Goal: Task Accomplishment & Management: Use online tool/utility

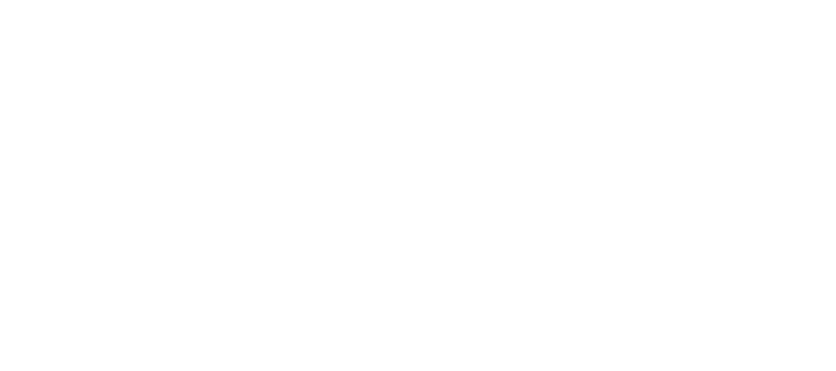
click at [365, 5] on html at bounding box center [418, 2] width 836 height 5
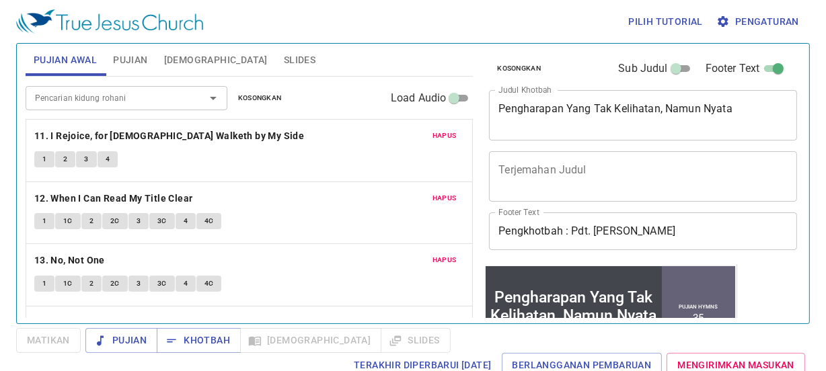
drag, startPoint x: 458, startPoint y: 140, endPoint x: 433, endPoint y: 131, distance: 26.0
click at [433, 131] on div "Hapus 11. I Rejoice, for Jesus Walketh by My Side 1 2 3 4 Hapus 12. When I Can …" at bounding box center [250, 254] width 448 height 271
click at [433, 131] on span "Hapus" at bounding box center [445, 136] width 24 height 12
click at [433, 192] on span "Hapus" at bounding box center [445, 198] width 24 height 12
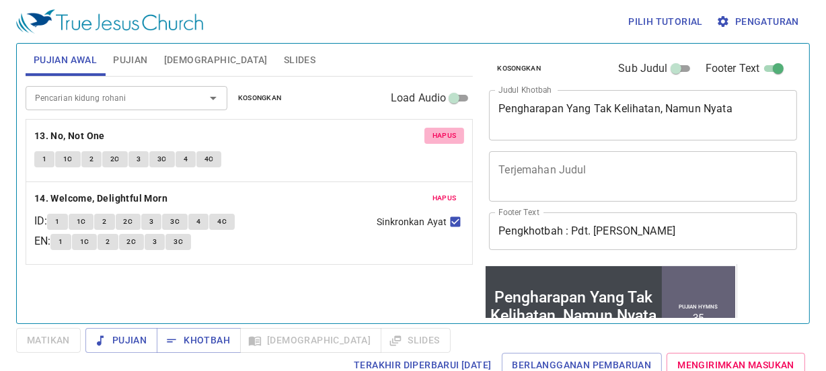
click at [433, 131] on span "Hapus" at bounding box center [445, 136] width 24 height 12
click at [433, 192] on span "Hapus" at bounding box center [445, 198] width 24 height 12
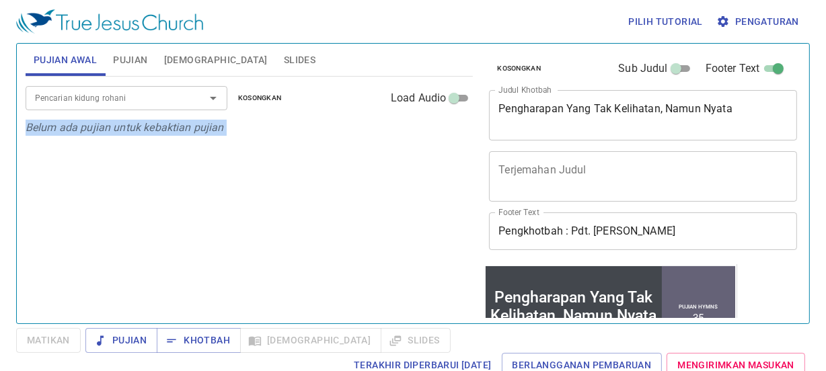
click at [433, 131] on p "Belum ada pujian untuk kebaktian pujian" at bounding box center [250, 128] width 448 height 16
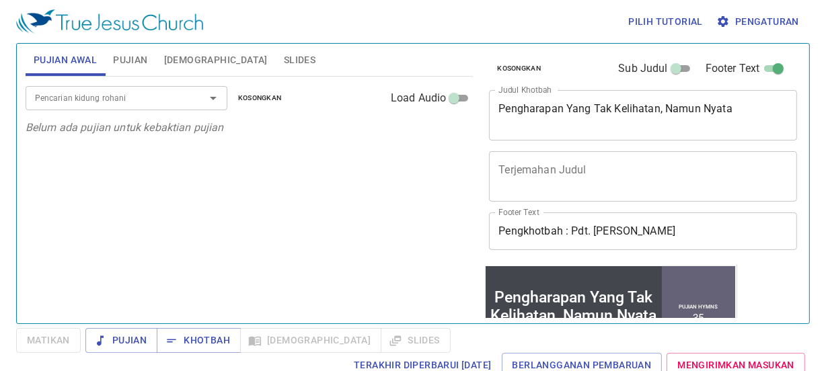
click at [605, 94] on div "Pengharapan Yang Tak Kelihatan, Namun Nyata x Judul Khotbah" at bounding box center [643, 115] width 308 height 50
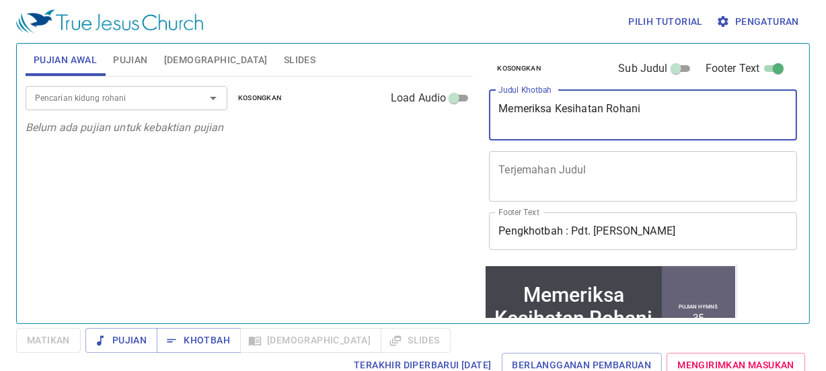
type textarea "Memeriksa Kesihatan Rohani"
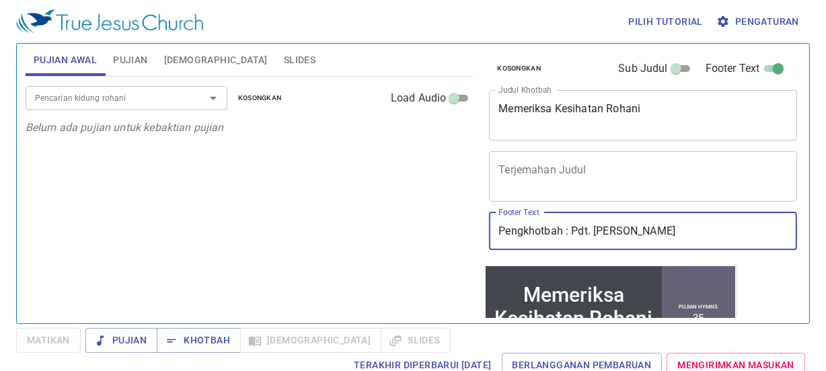
click at [635, 241] on input "Pengkhotbah : Pdt. Maleakhi Linggin" at bounding box center [643, 232] width 308 height 38
type input "Pengkhotbah : Sdra.DeanYee"
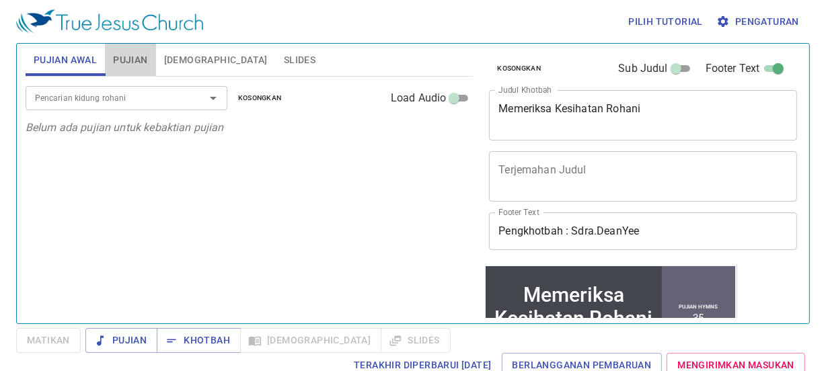
click at [125, 67] on span "Pujian" at bounding box center [130, 60] width 34 height 17
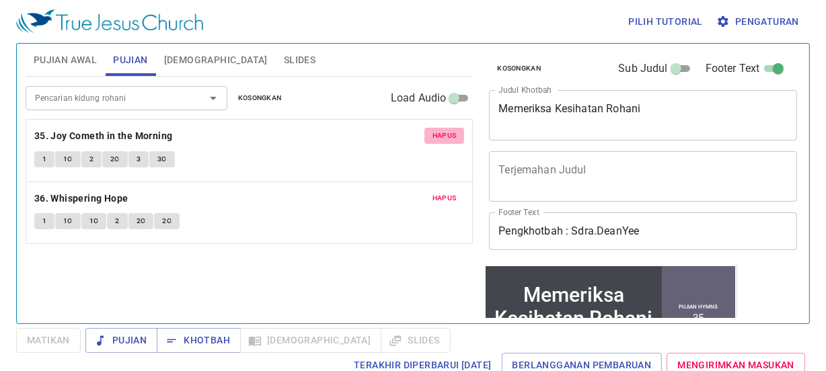
click at [442, 138] on span "Hapus" at bounding box center [445, 136] width 24 height 12
click at [442, 192] on span "Hapus" at bounding box center [445, 198] width 24 height 12
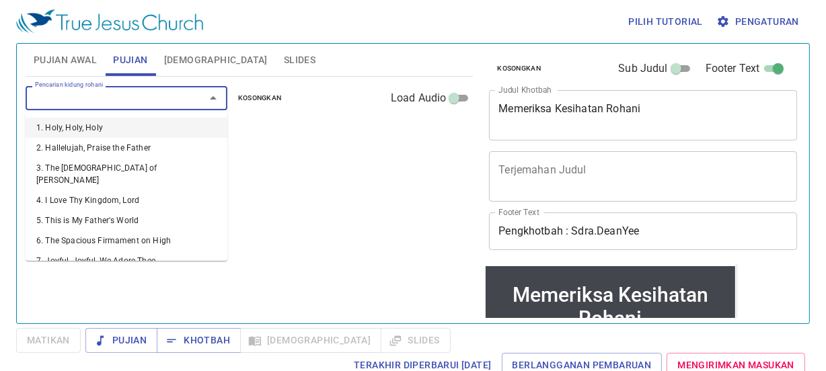
click at [157, 96] on input "Pencarian kidung rohani" at bounding box center [107, 97] width 154 height 15
type input "`"
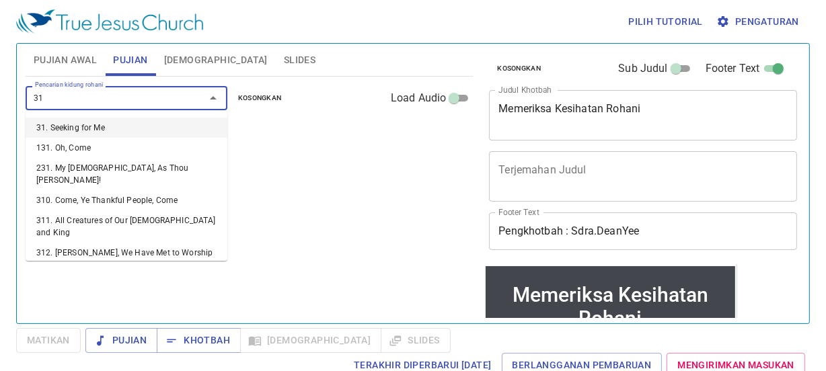
type input "3"
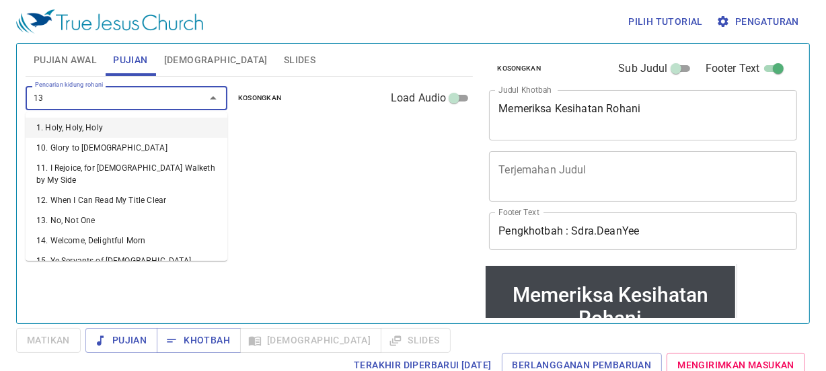
type input "131"
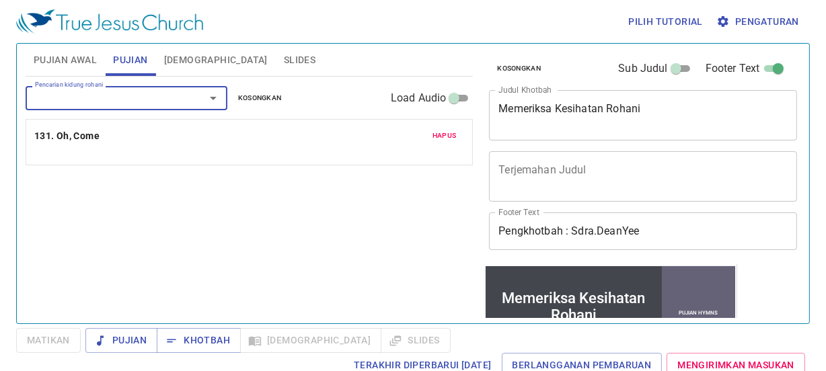
type input "1"
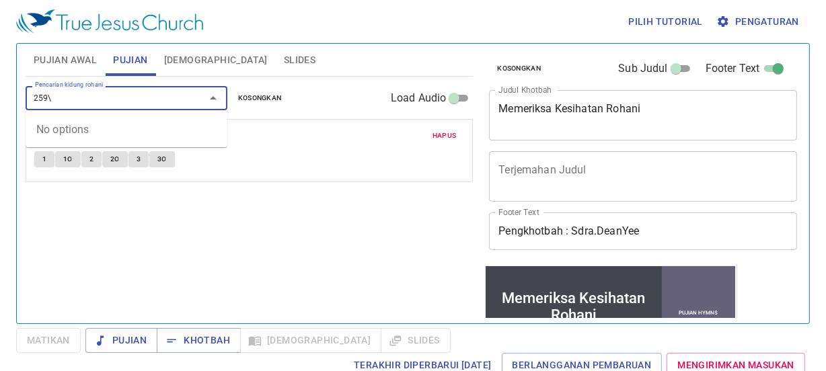
type input "259"
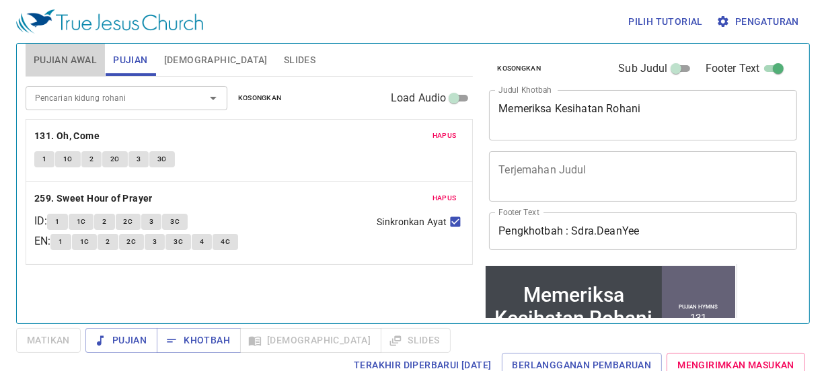
click at [87, 72] on button "Pujian Awal" at bounding box center [65, 60] width 79 height 32
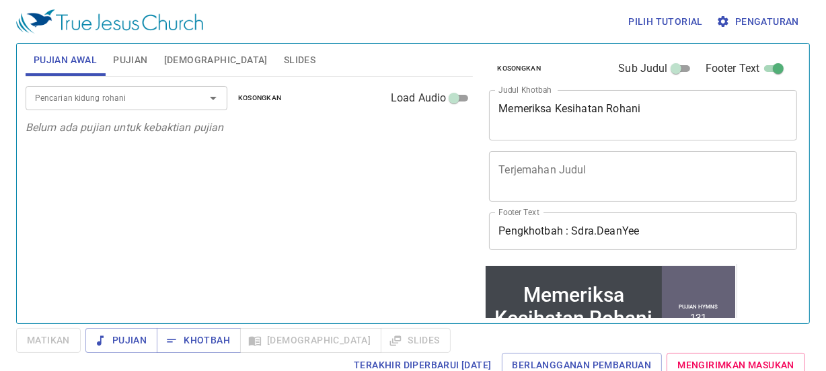
click at [90, 88] on div "Pencarian kidung rohani" at bounding box center [127, 98] width 202 height 24
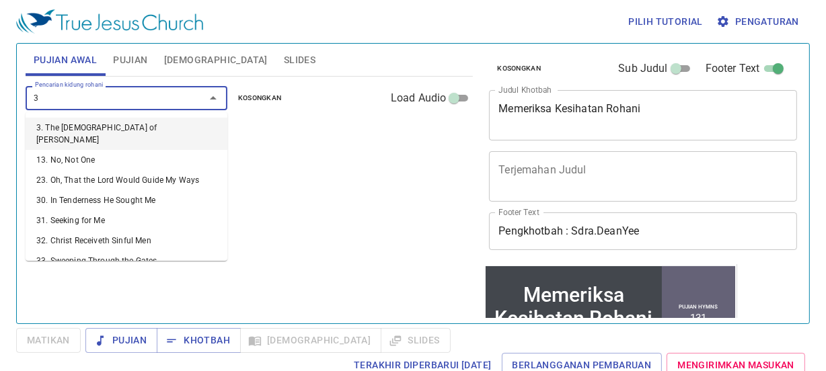
type input "35"
type input "36"
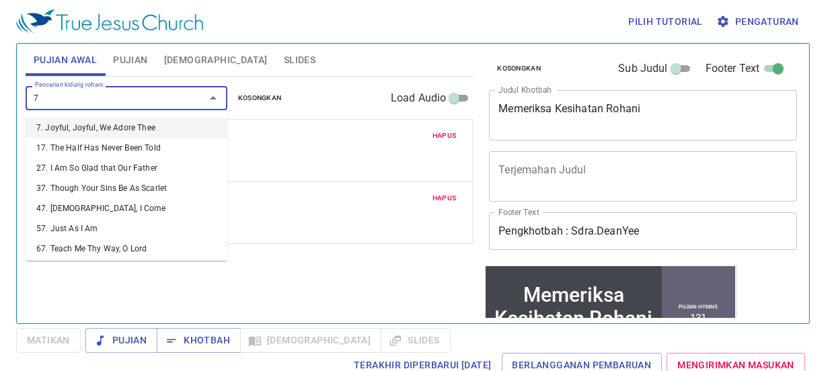
type input "76"
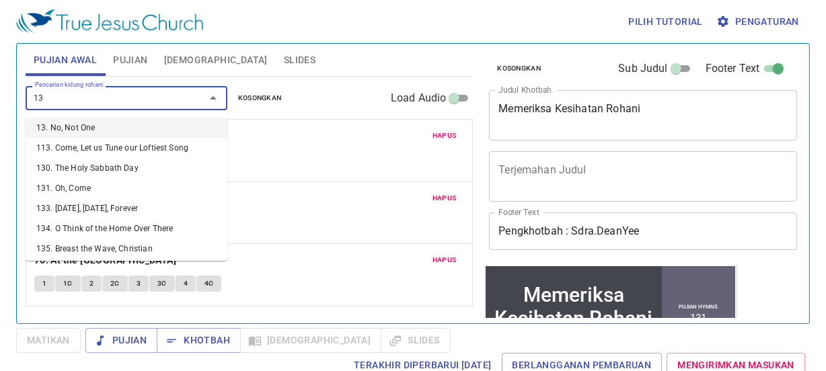
type input "135"
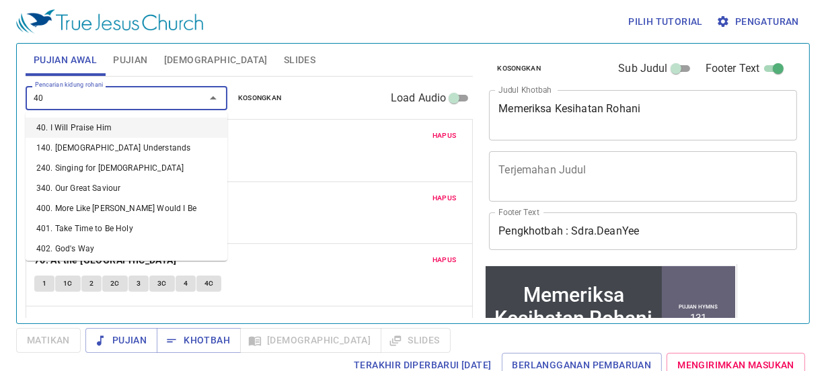
type input "409"
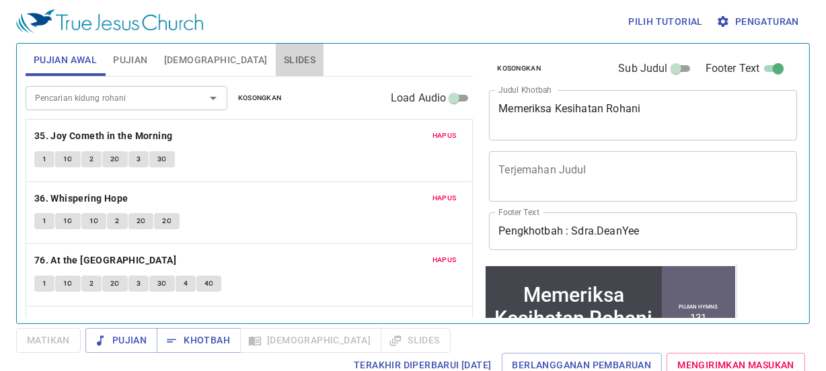
click at [276, 73] on button "Slides" at bounding box center [300, 60] width 48 height 32
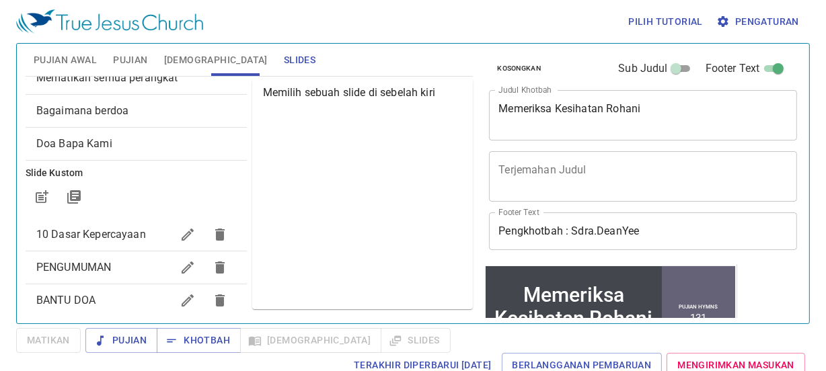
scroll to position [44, 0]
click at [184, 74] on button "[DEMOGRAPHIC_DATA]" at bounding box center [216, 60] width 120 height 32
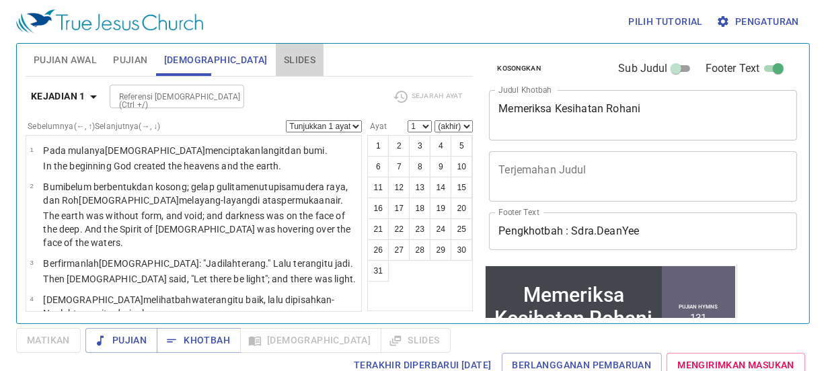
click at [284, 67] on span "Slides" at bounding box center [300, 60] width 32 height 17
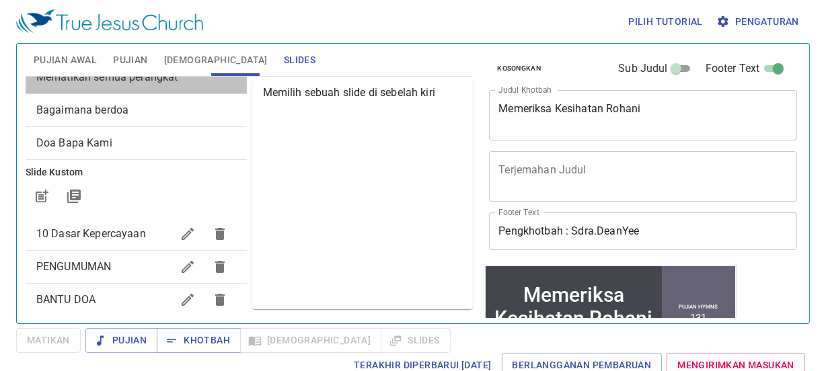
click at [184, 91] on div "Mematikan semua perangkat" at bounding box center [136, 77] width 221 height 32
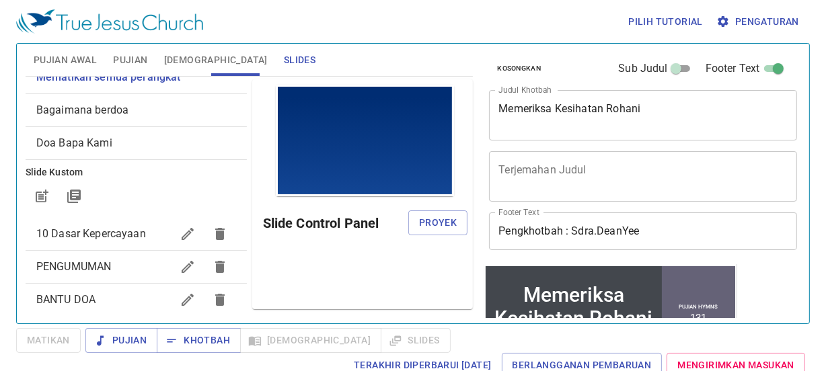
scroll to position [0, 0]
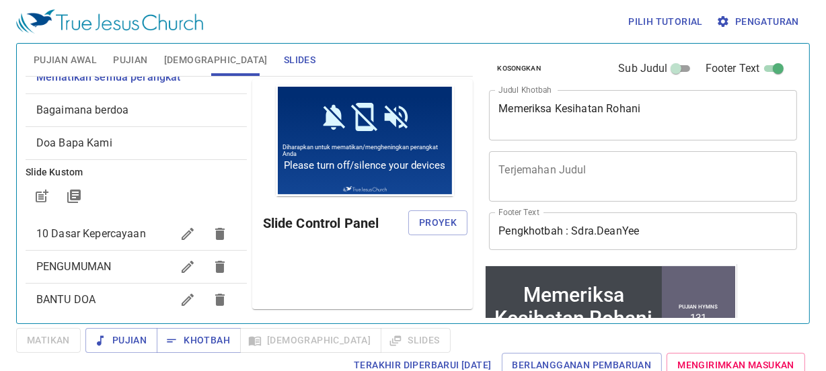
drag, startPoint x: 426, startPoint y: 256, endPoint x: 428, endPoint y: 236, distance: 20.3
click at [428, 236] on div "Pratinjau Slide Control Panel Proyek" at bounding box center [362, 194] width 221 height 230
click at [428, 236] on div "Slide Control Panel Proyek" at bounding box center [365, 223] width 205 height 32
click at [429, 231] on button "Proyek" at bounding box center [437, 223] width 59 height 25
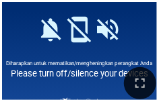
click at [147, 67] on div at bounding box center [79, 84] width 159 height 38
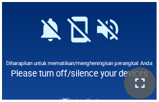
click at [143, 70] on button "button" at bounding box center [140, 83] width 32 height 32
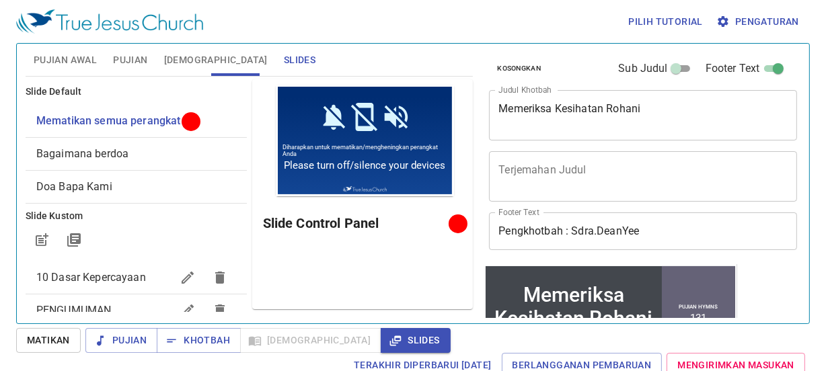
scroll to position [44, 0]
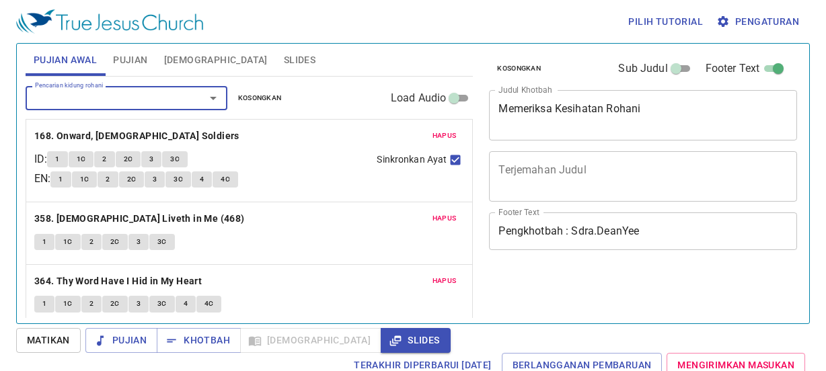
scroll to position [6, 0]
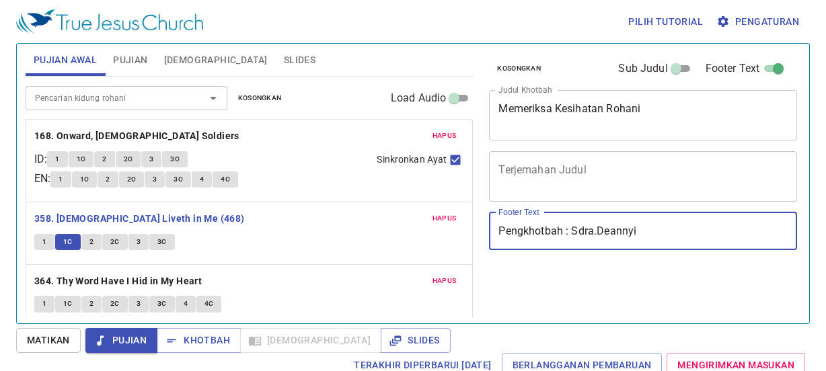
scroll to position [6, 0]
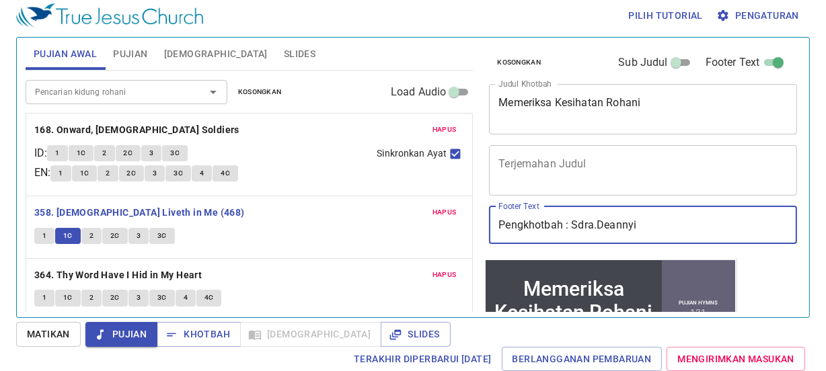
click at [626, 225] on input "Pengkhotbah : Sdra.Deannyi" at bounding box center [643, 226] width 308 height 38
type input "Pengkhotbah : Sdra.Deanyi"
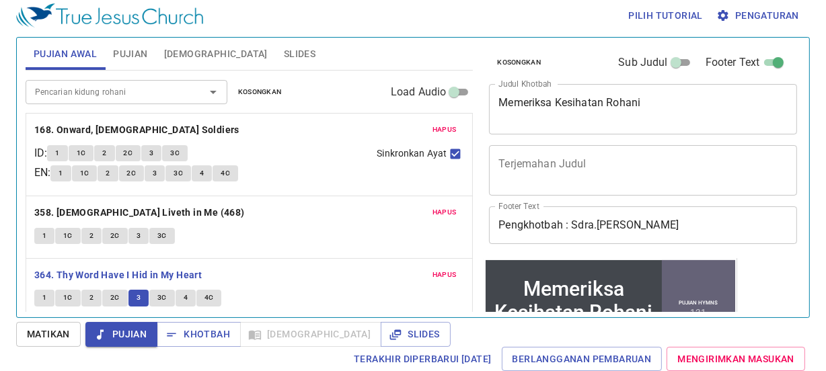
scroll to position [6, 0]
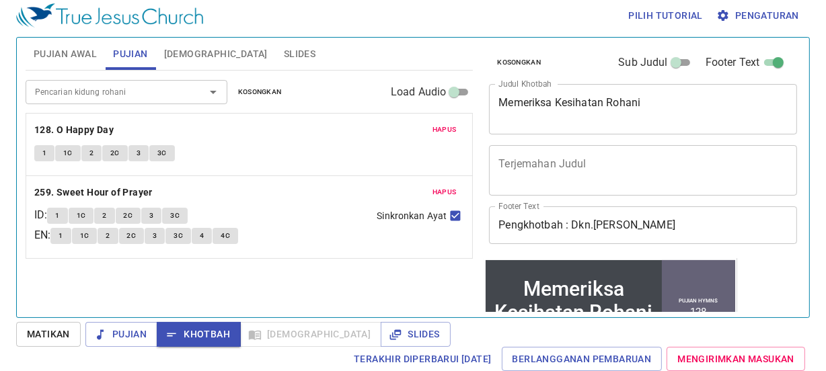
scroll to position [6, 0]
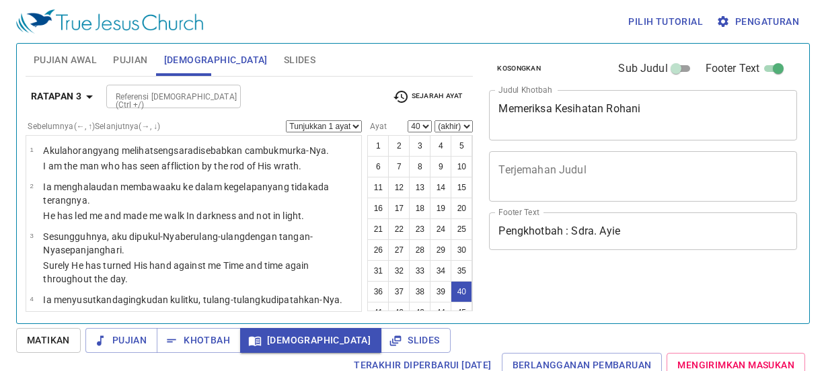
select select "40"
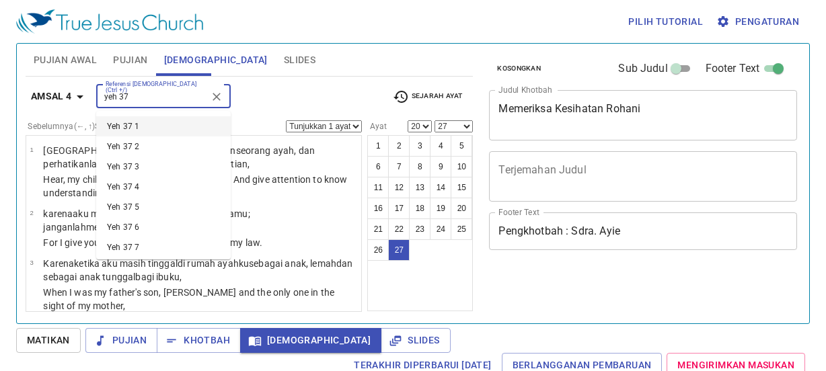
select select "20"
select select "27"
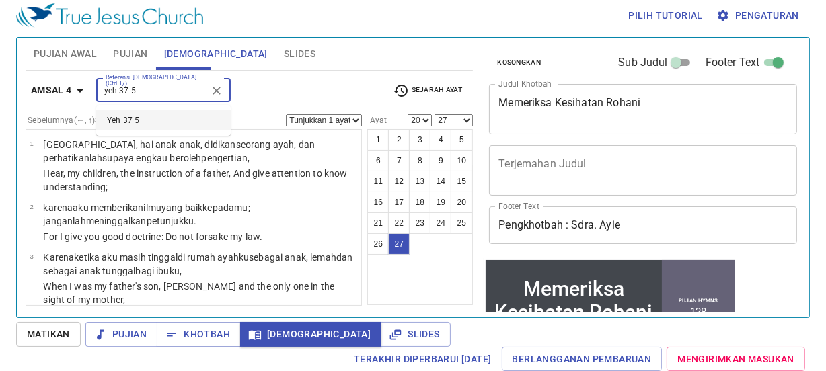
type input "yeh 37 5"
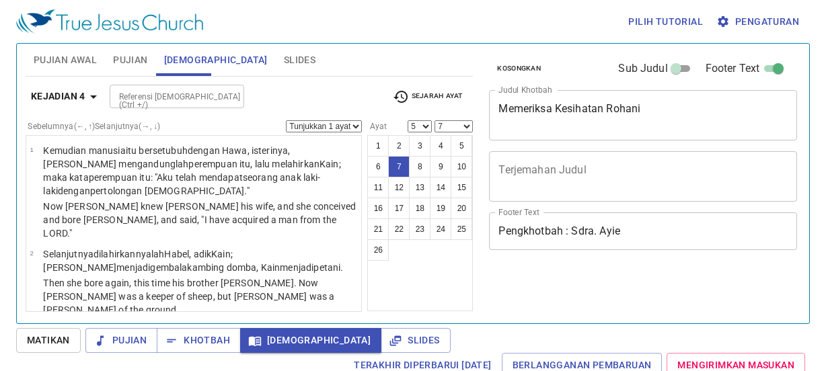
select select "5"
select select "7"
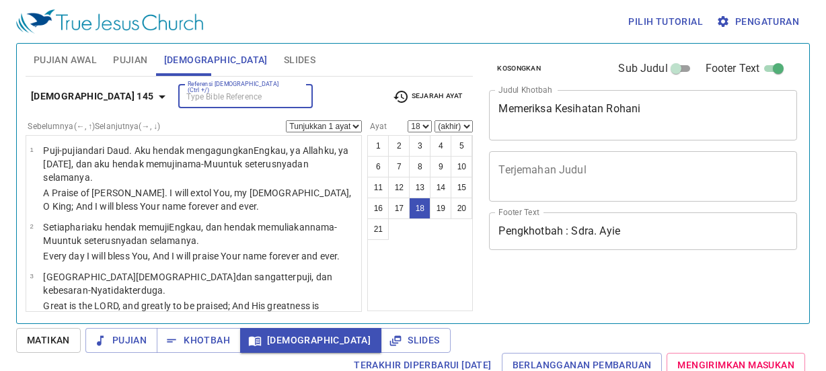
select select "18"
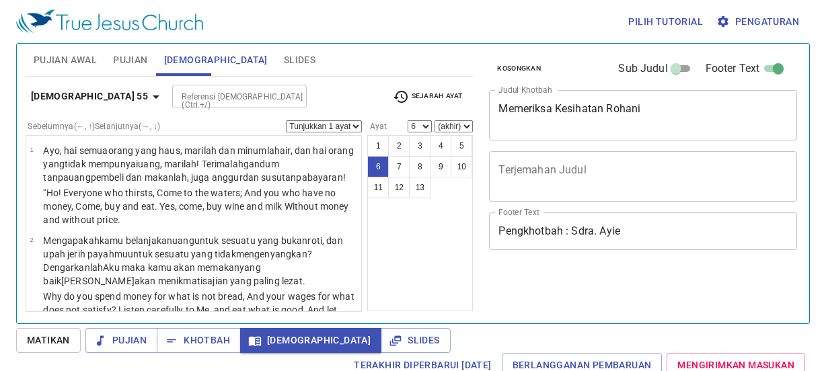
select select "6"
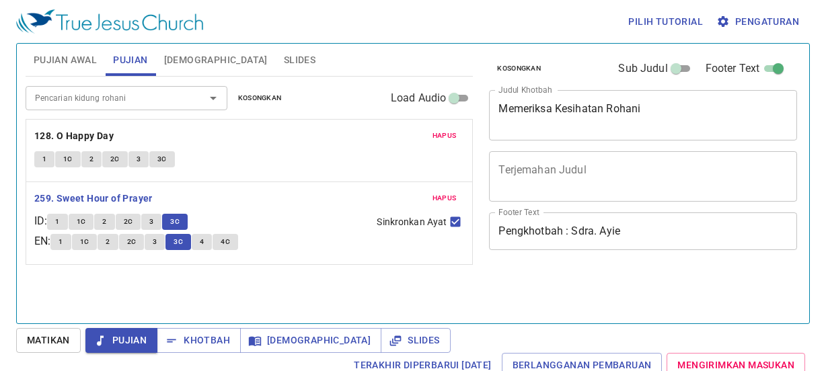
scroll to position [6, 0]
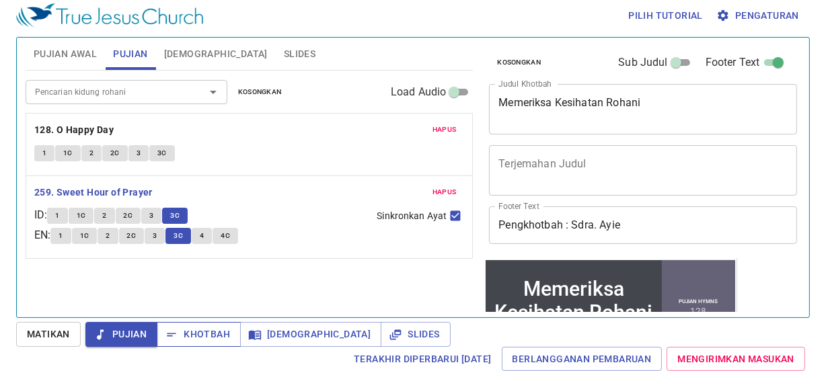
click at [217, 330] on span "Khotbah" at bounding box center [199, 334] width 63 height 17
click at [217, 329] on span "Khotbah" at bounding box center [199, 334] width 63 height 17
click at [195, 341] on span "Khotbah" at bounding box center [199, 334] width 63 height 17
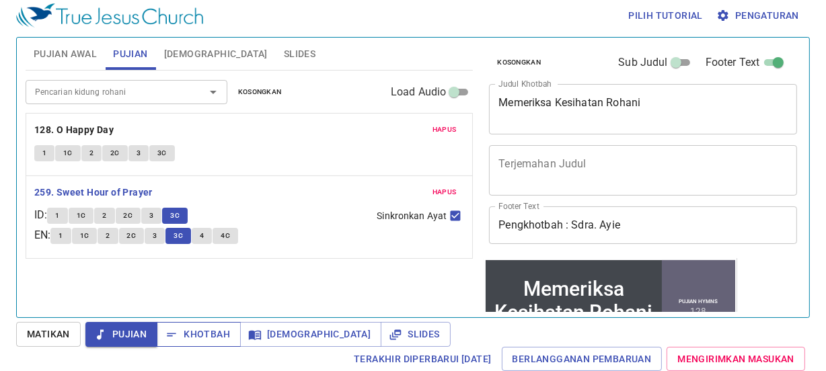
click at [195, 341] on span "Khotbah" at bounding box center [199, 334] width 63 height 17
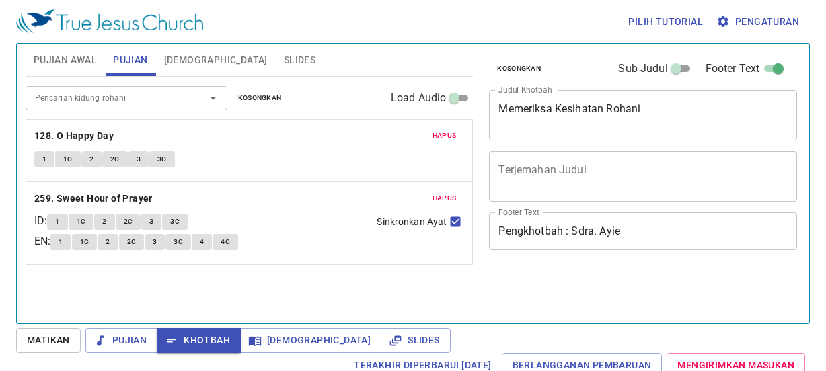
scroll to position [6, 0]
